Goal: Information Seeking & Learning: Learn about a topic

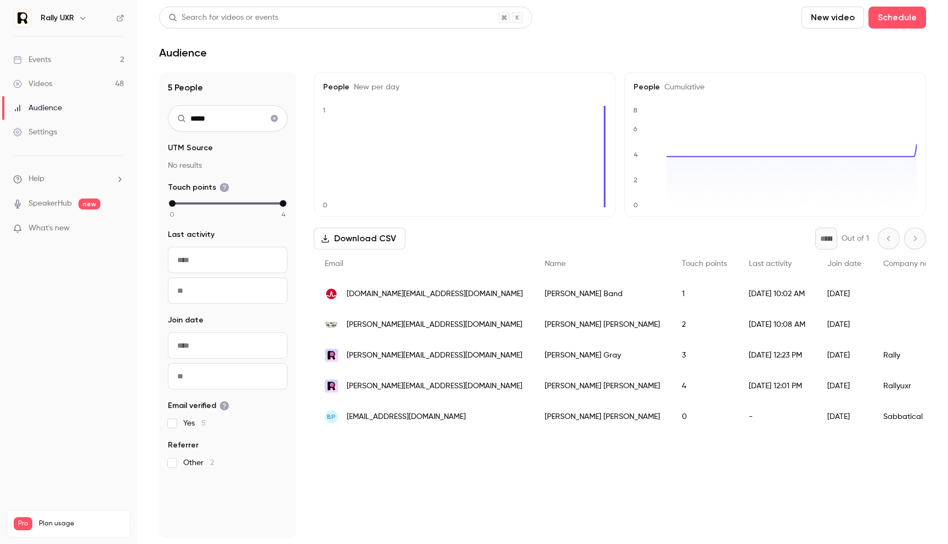
click at [81, 65] on link "Events 2" at bounding box center [68, 60] width 137 height 24
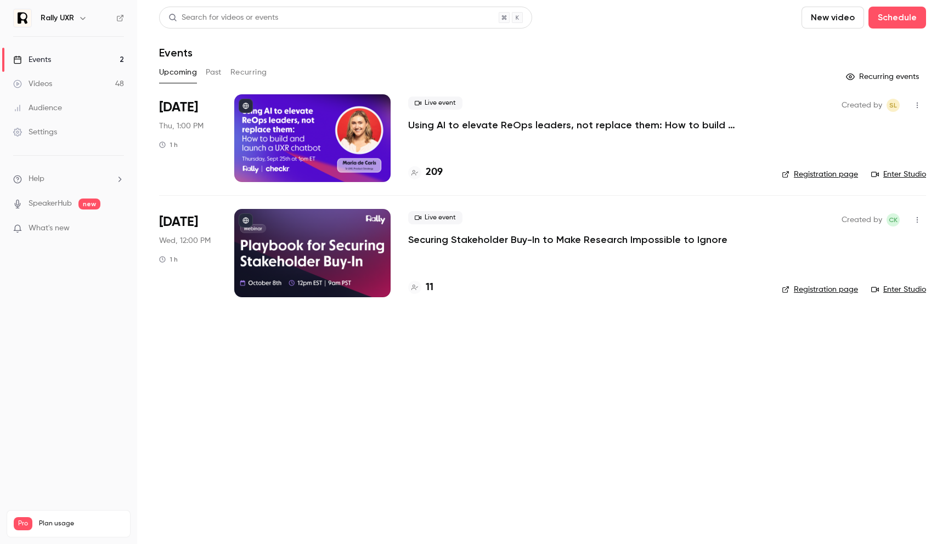
click at [507, 127] on p "Using AI to elevate ReOps leaders, not replace them: How to build and launch a …" at bounding box center [572, 124] width 329 height 13
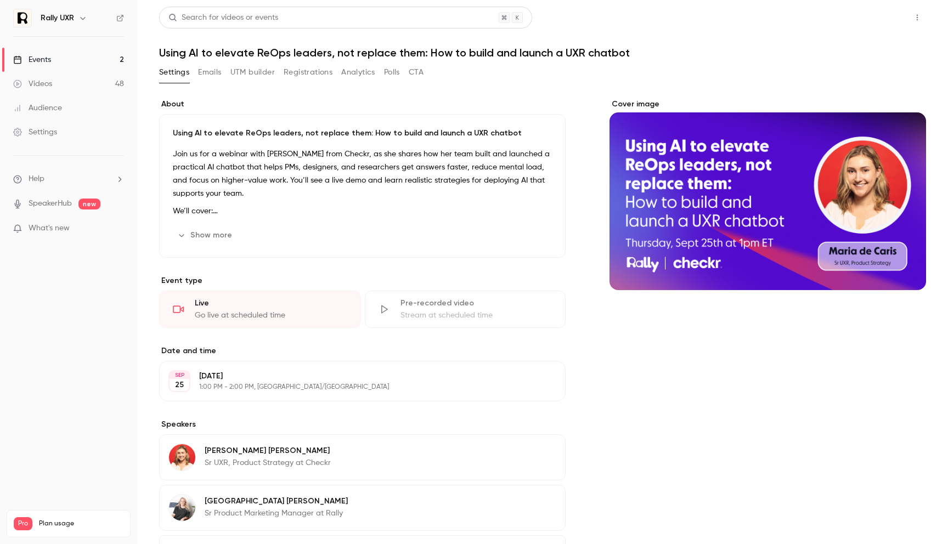
click at [883, 13] on button "Share" at bounding box center [877, 18] width 43 height 22
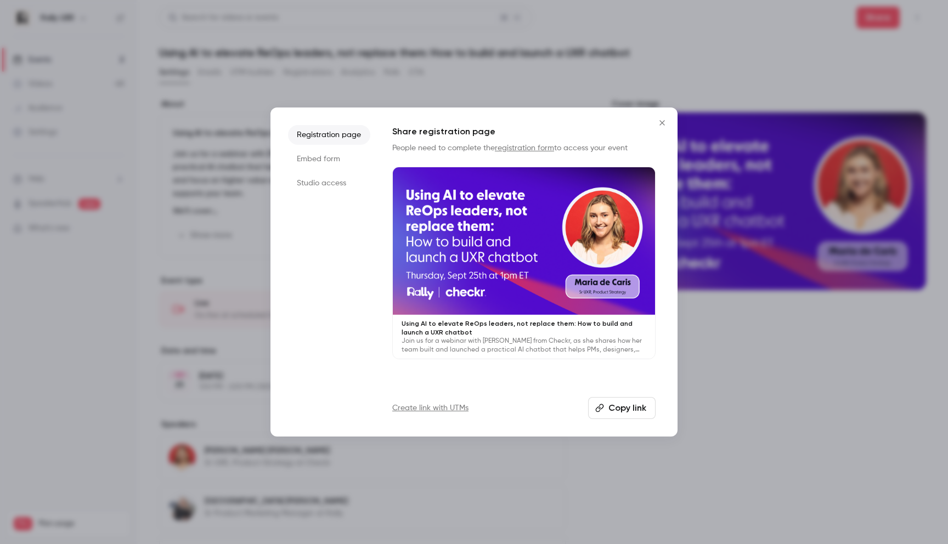
click at [663, 118] on icon "Close" at bounding box center [661, 122] width 13 height 9
